Goal: Task Accomplishment & Management: Use online tool/utility

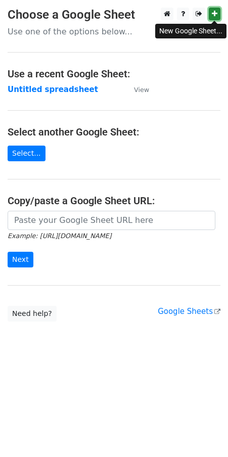
click at [214, 18] on link at bounding box center [215, 14] width 12 height 13
click at [17, 152] on link "Select..." at bounding box center [27, 154] width 38 height 16
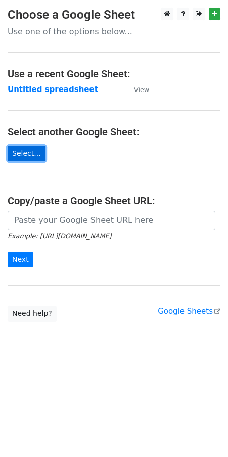
click at [30, 151] on link "Select..." at bounding box center [27, 154] width 38 height 16
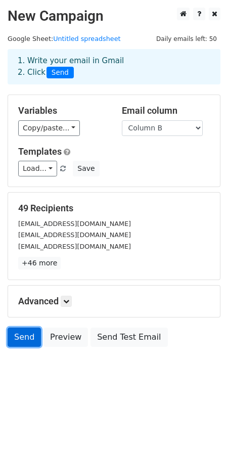
click at [24, 343] on link "Send" at bounding box center [24, 336] width 33 height 19
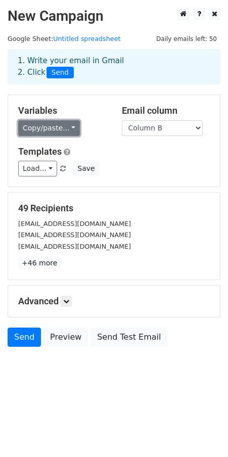
click at [69, 122] on link "Copy/paste..." at bounding box center [49, 128] width 62 height 16
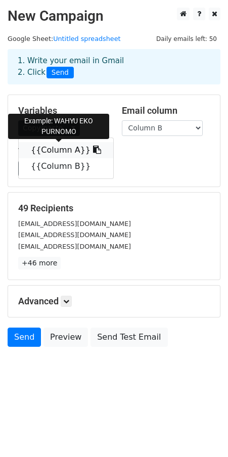
click at [93, 149] on icon at bounding box center [97, 150] width 8 height 8
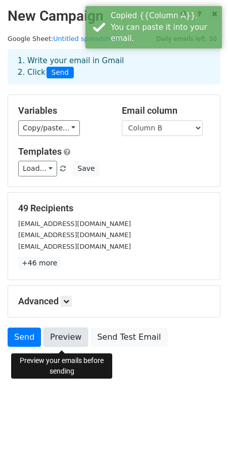
click at [64, 340] on link "Preview" at bounding box center [65, 336] width 44 height 19
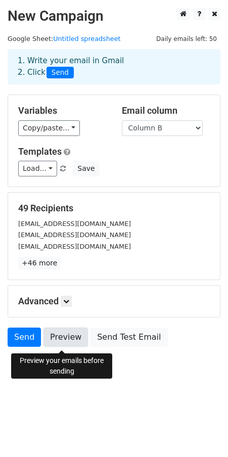
click at [64, 339] on link "Preview" at bounding box center [65, 336] width 44 height 19
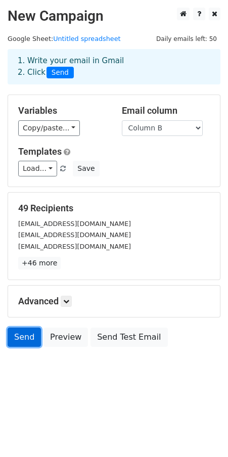
click at [20, 334] on link "Send" at bounding box center [24, 336] width 33 height 19
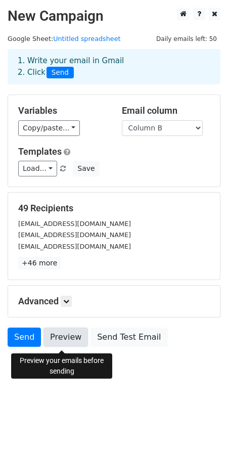
click at [49, 345] on link "Preview" at bounding box center [65, 336] width 44 height 19
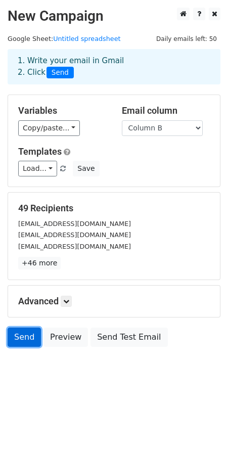
click at [22, 339] on link "Send" at bounding box center [24, 336] width 33 height 19
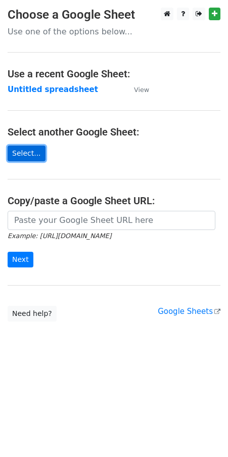
click at [33, 152] on link "Select..." at bounding box center [27, 154] width 38 height 16
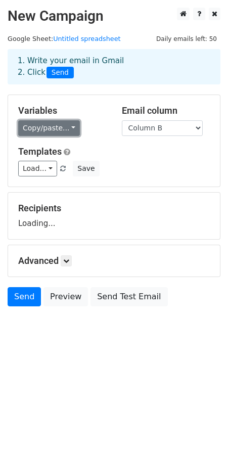
click at [63, 129] on link "Copy/paste..." at bounding box center [49, 128] width 62 height 16
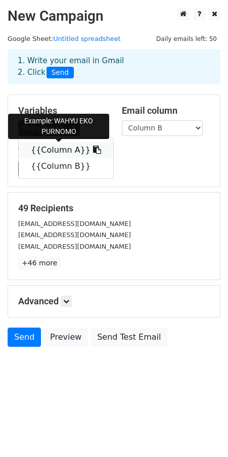
click at [93, 151] on icon at bounding box center [97, 150] width 8 height 8
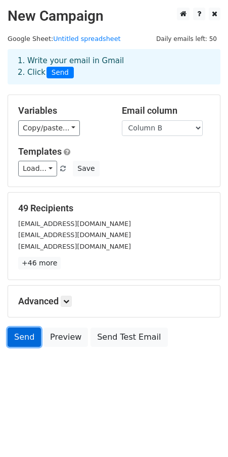
click at [11, 337] on link "Send" at bounding box center [24, 336] width 33 height 19
click at [23, 337] on link "Send" at bounding box center [24, 336] width 33 height 19
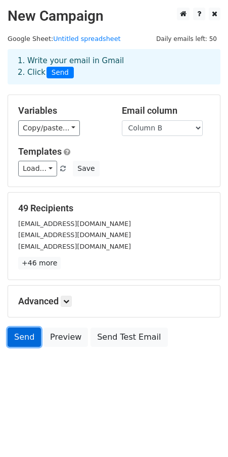
click at [23, 337] on link "Send" at bounding box center [24, 336] width 33 height 19
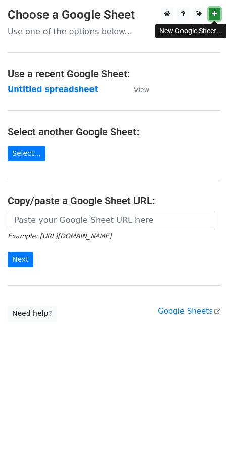
click at [213, 17] on icon at bounding box center [215, 13] width 6 height 7
